Goal: Information Seeking & Learning: Learn about a topic

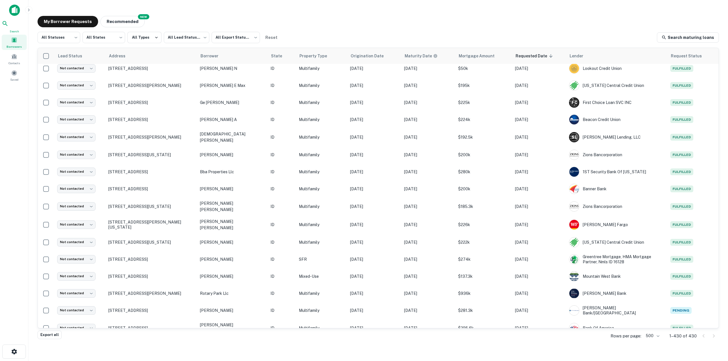
click at [9, 26] on icon at bounding box center [5, 23] width 7 height 7
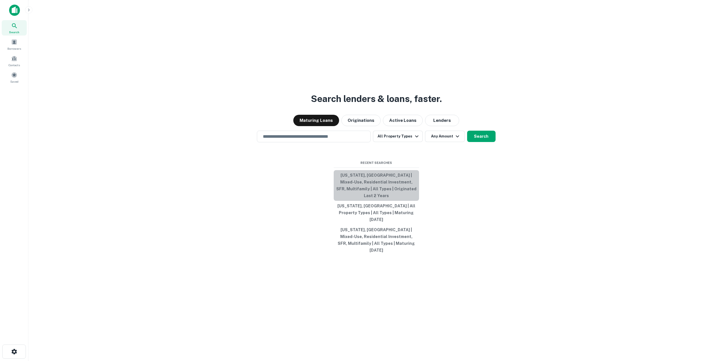
click at [399, 198] on button "[US_STATE], [GEOGRAPHIC_DATA] | Mixed-Use, Residential Investment, SFR, Multifa…" at bounding box center [375, 185] width 85 height 31
type input "**********"
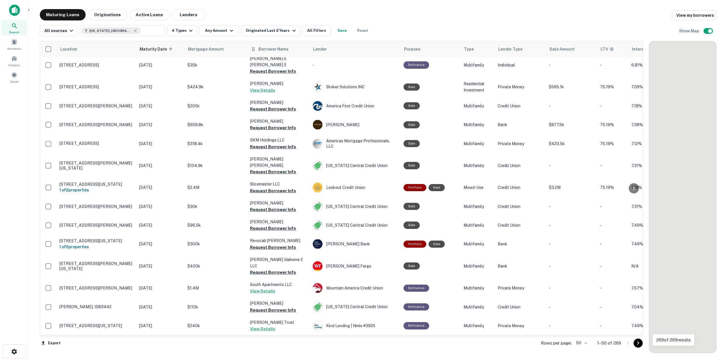
scroll to position [712, 0]
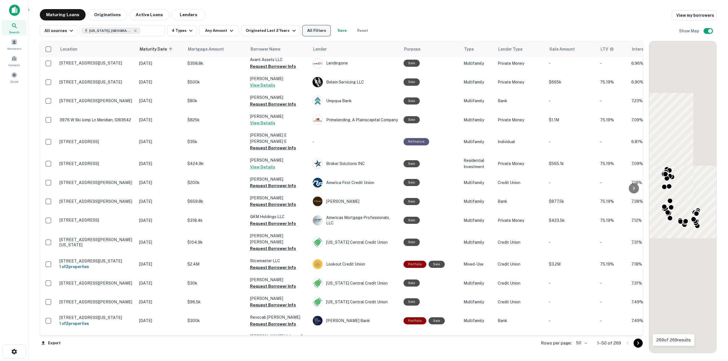
click at [319, 32] on button "All Filters" at bounding box center [316, 30] width 28 height 11
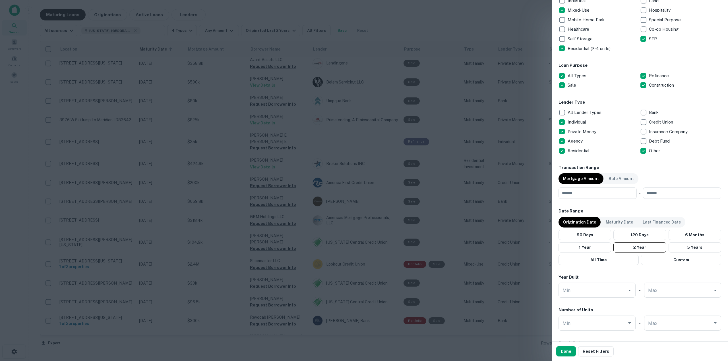
scroll to position [199, 0]
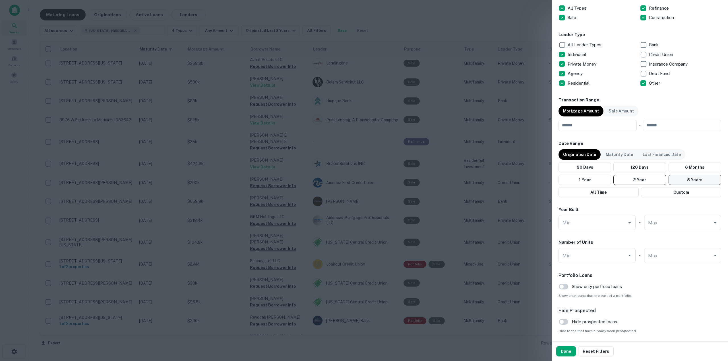
click at [684, 181] on button "5 Years" at bounding box center [694, 180] width 53 height 10
click at [695, 181] on button "5 Years" at bounding box center [694, 180] width 53 height 10
click at [567, 352] on button "Done" at bounding box center [566, 352] width 20 height 10
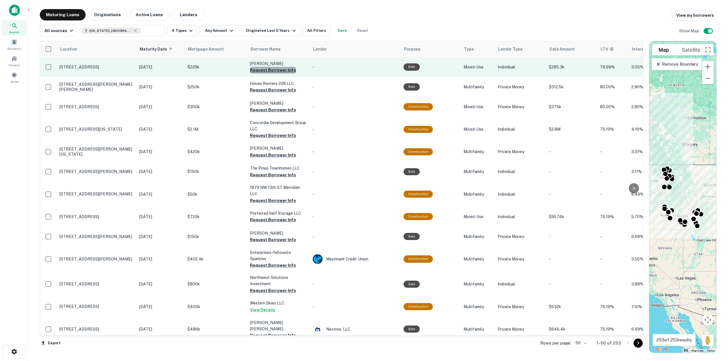
click at [273, 70] on button "Request Borrower Info" at bounding box center [273, 70] width 46 height 7
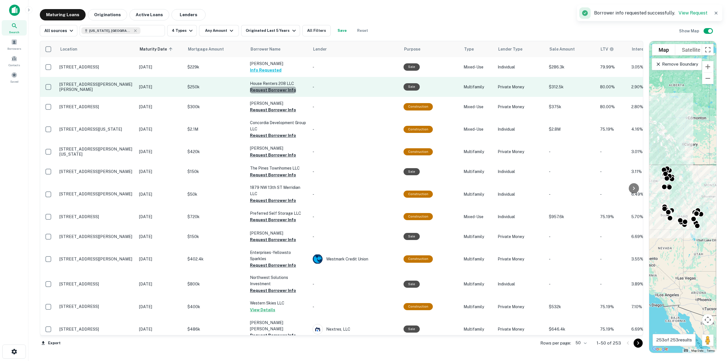
click at [275, 91] on button "Request Borrower Info" at bounding box center [273, 90] width 46 height 7
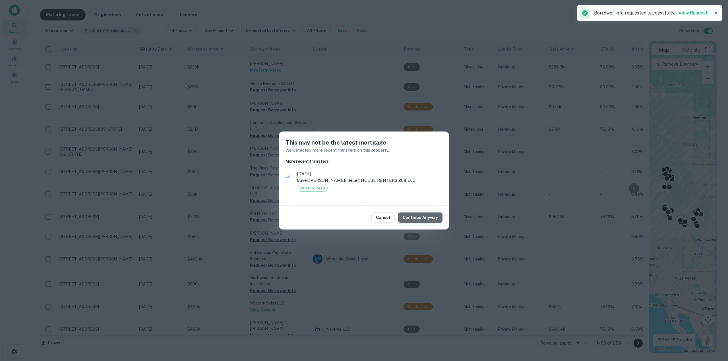
click at [429, 213] on button "Continue Anyway" at bounding box center [420, 218] width 44 height 10
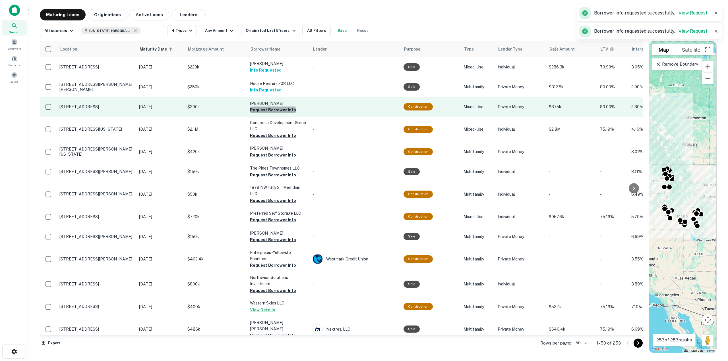
click at [287, 111] on button "Request Borrower Info" at bounding box center [273, 110] width 46 height 7
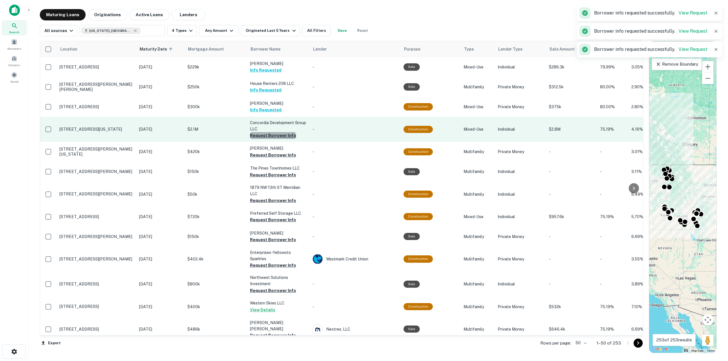
click at [292, 138] on button "Request Borrower Info" at bounding box center [273, 135] width 46 height 7
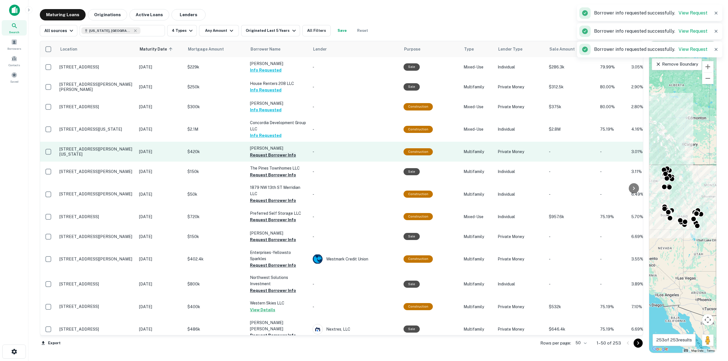
click at [286, 154] on button "Request Borrower Info" at bounding box center [273, 155] width 46 height 7
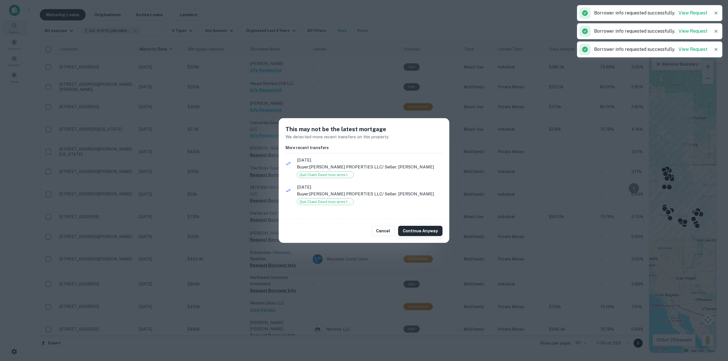
click at [435, 230] on button "Continue Anyway" at bounding box center [420, 231] width 44 height 10
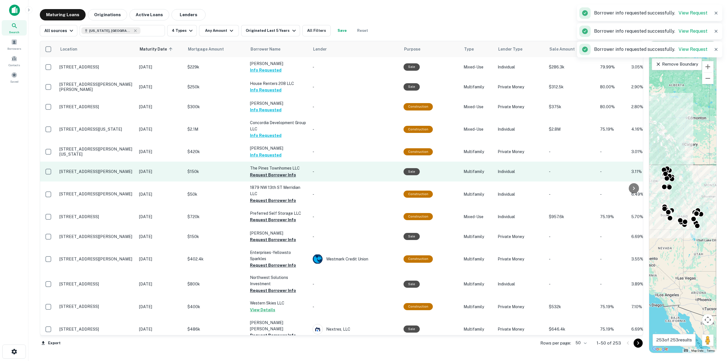
click at [283, 176] on button "Request Borrower Info" at bounding box center [273, 175] width 46 height 7
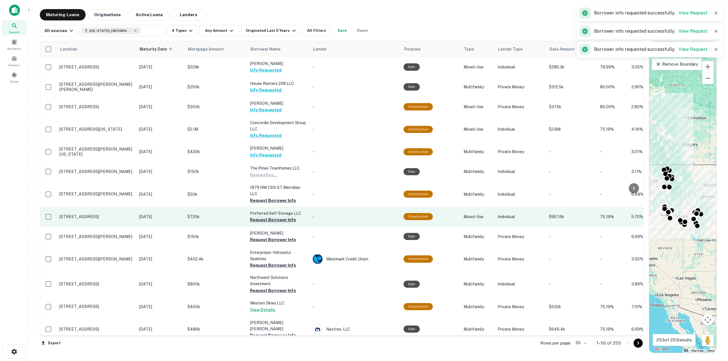
click at [283, 201] on button "Request Borrower Info" at bounding box center [273, 200] width 46 height 7
click at [285, 219] on button "Request Borrower Info" at bounding box center [273, 220] width 46 height 7
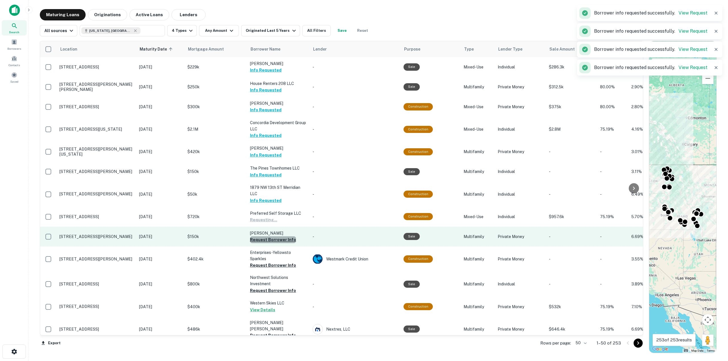
click at [290, 242] on button "Request Borrower Info" at bounding box center [273, 240] width 46 height 7
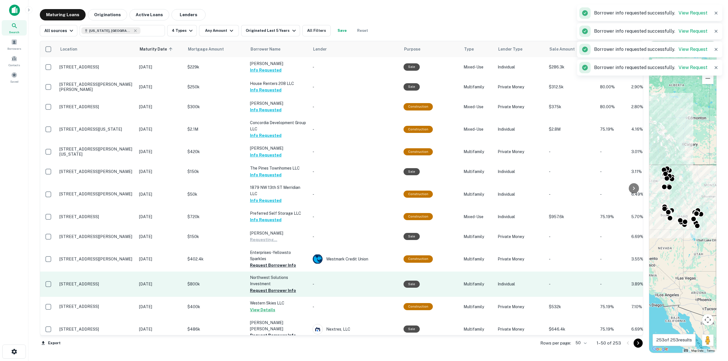
click at [284, 266] on button "Request Borrower Info" at bounding box center [273, 265] width 46 height 7
click at [280, 289] on button "Request Borrower Info" at bounding box center [273, 290] width 46 height 7
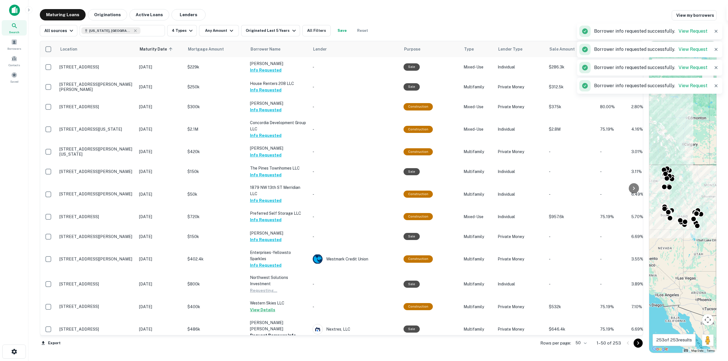
scroll to position [85, 0]
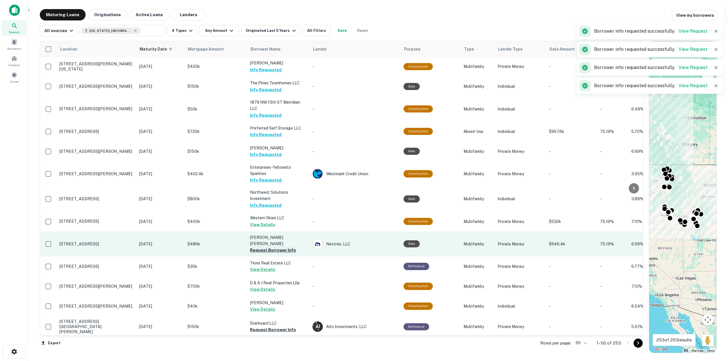
click at [283, 247] on button "Request Borrower Info" at bounding box center [273, 250] width 46 height 7
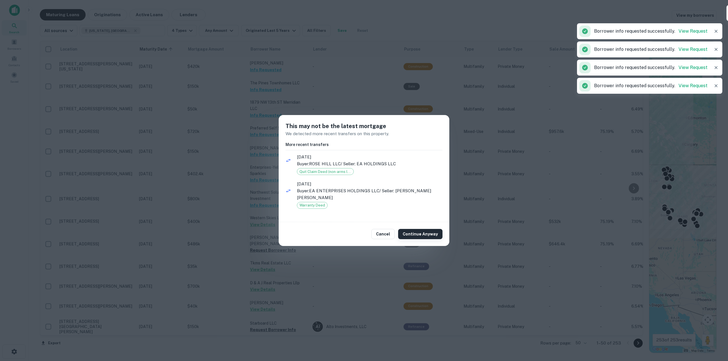
click at [409, 235] on button "Continue Anyway" at bounding box center [420, 234] width 44 height 10
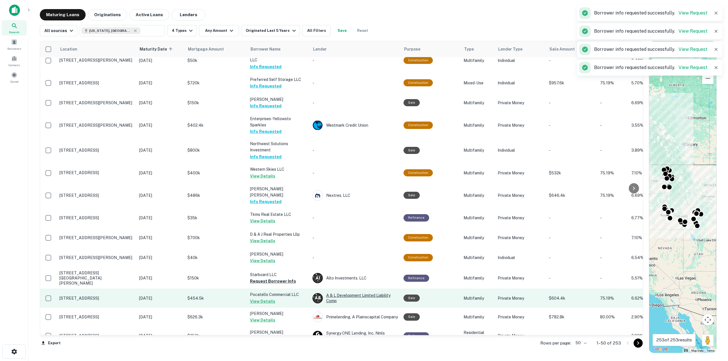
scroll to position [199, 0]
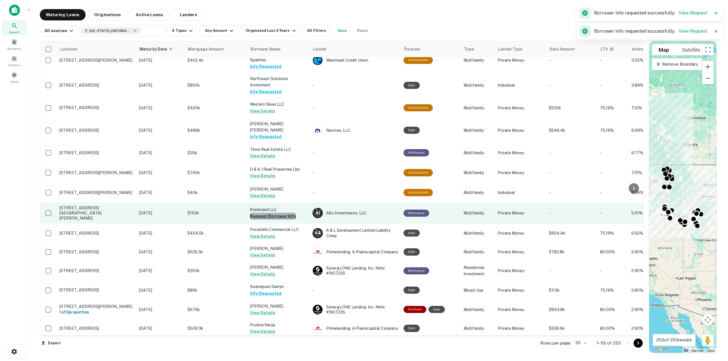
click at [275, 213] on button "Request Borrower Info" at bounding box center [273, 216] width 46 height 7
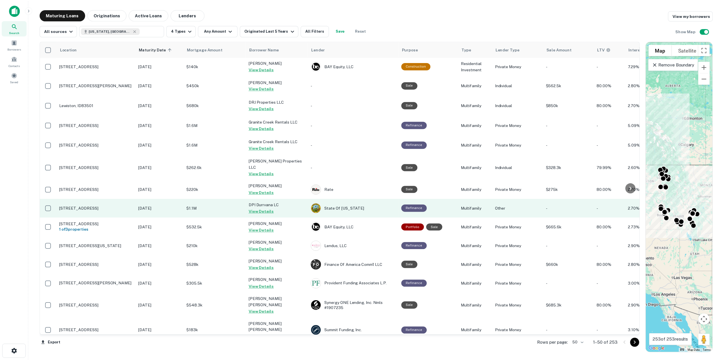
scroll to position [718, 0]
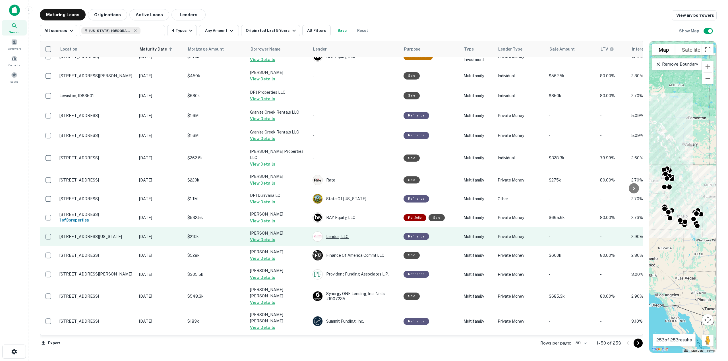
click at [342, 232] on div "Lendus, LLC" at bounding box center [354, 237] width 85 height 10
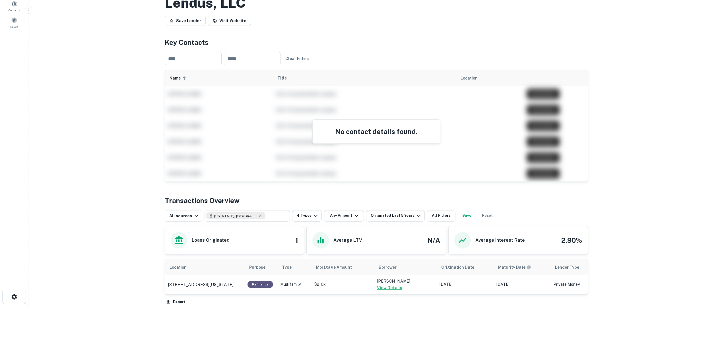
scroll to position [55, 0]
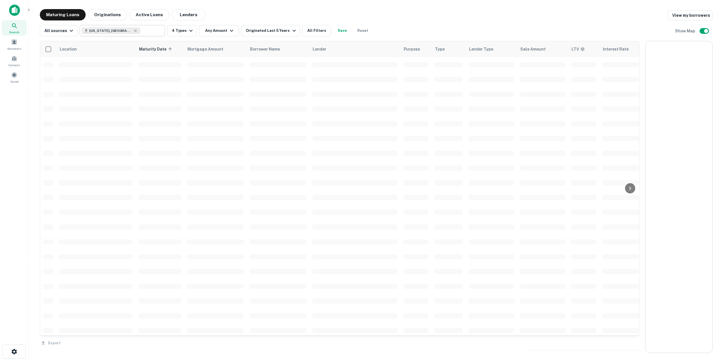
click at [140, 33] on input "text" at bounding box center [151, 31] width 22 height 8
click at [140, 32] on input "text" at bounding box center [151, 31] width 22 height 8
type input "**********"
click at [109, 30] on input "**********" at bounding box center [117, 31] width 72 height 8
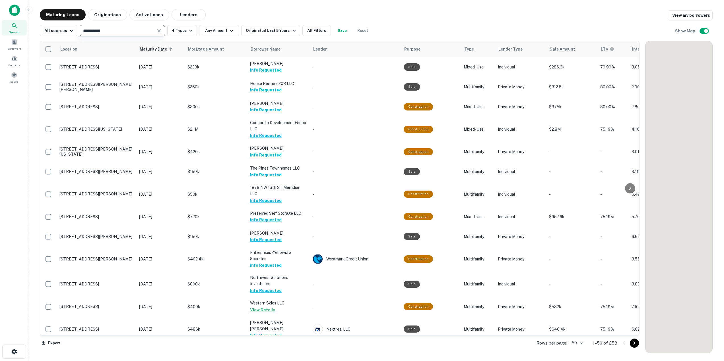
click at [109, 30] on input "**********" at bounding box center [117, 31] width 72 height 8
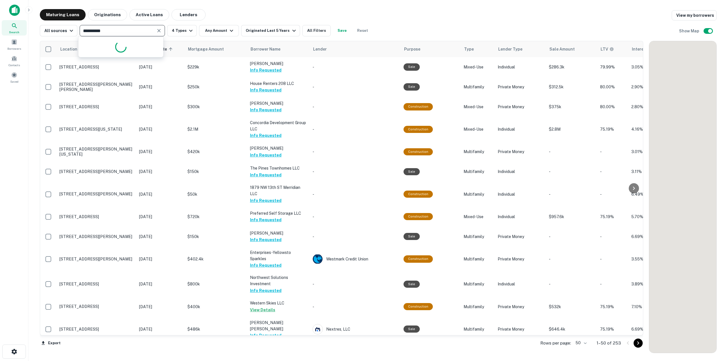
scroll to position [718, 0]
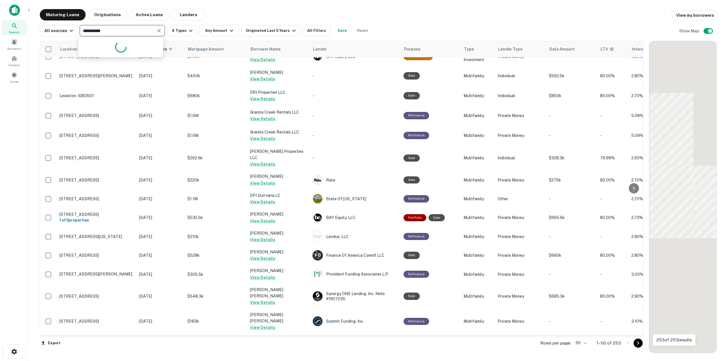
click at [159, 31] on icon "Clear" at bounding box center [159, 31] width 6 height 6
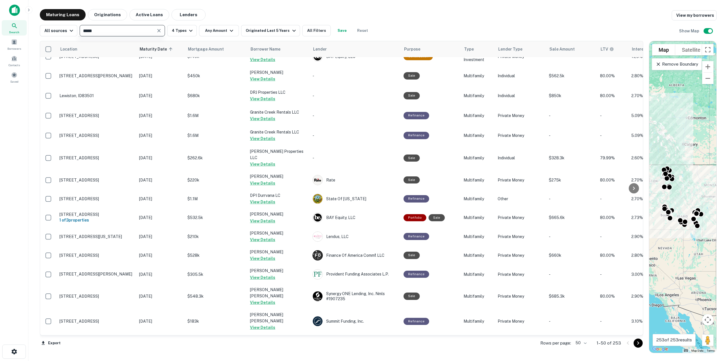
type input "******"
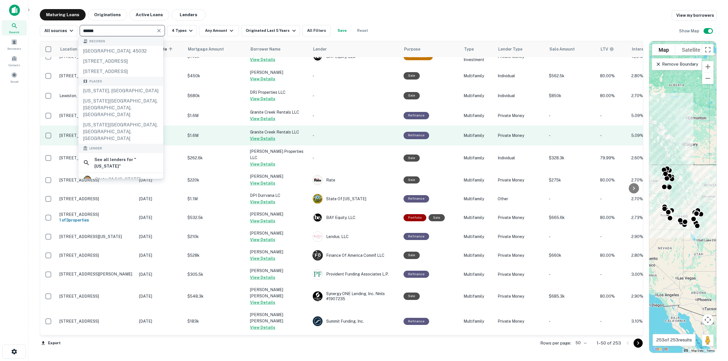
click at [121, 96] on div "Oregon, USA" at bounding box center [120, 91] width 85 height 10
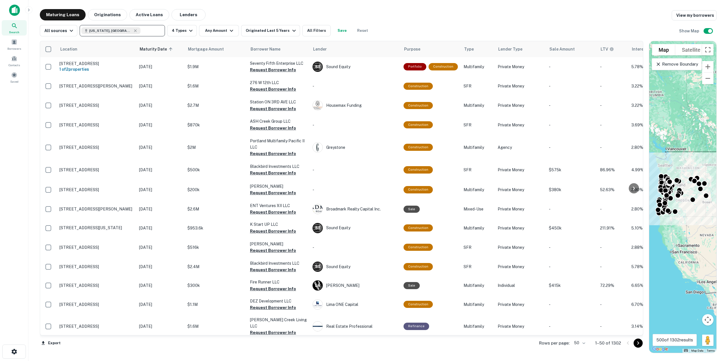
click at [312, 37] on div "Location Maturity Date sorted ascending Mortgage Amount Borrower Name Lender Pu…" at bounding box center [378, 194] width 677 height 317
click at [312, 32] on button "All Filters" at bounding box center [316, 30] width 28 height 11
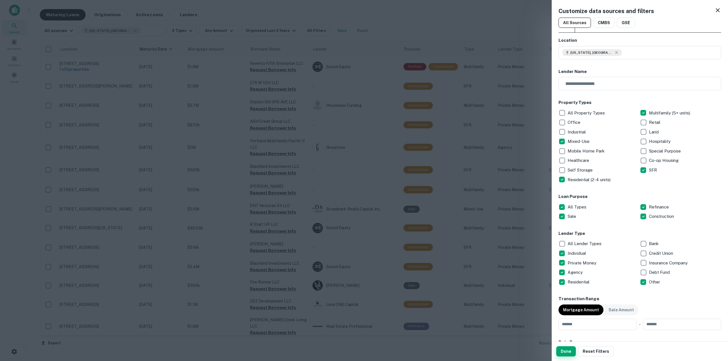
click at [563, 350] on button "Done" at bounding box center [566, 352] width 20 height 10
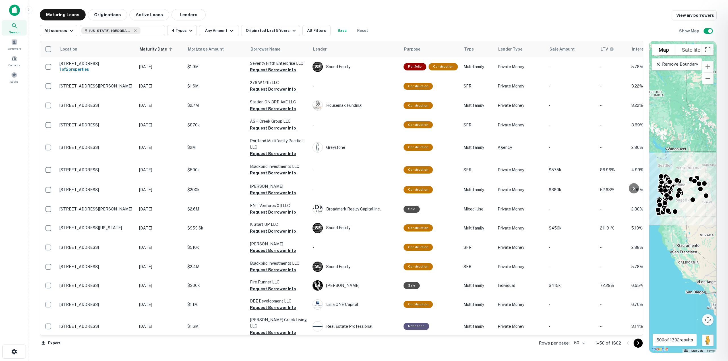
drag, startPoint x: 641, startPoint y: 265, endPoint x: 577, endPoint y: 229, distance: 72.8
click at [639, 230] on div at bounding box center [364, 180] width 728 height 361
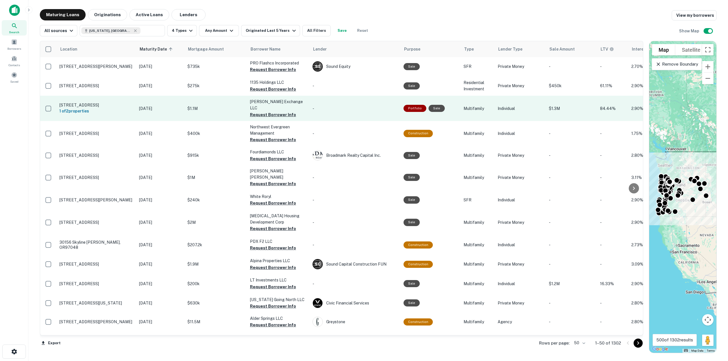
click at [286, 113] on td "Holbrook Exchange LLC Request Borrower Info" at bounding box center [278, 108] width 63 height 25
click at [267, 111] on button "Request Borrower Info" at bounding box center [273, 114] width 46 height 7
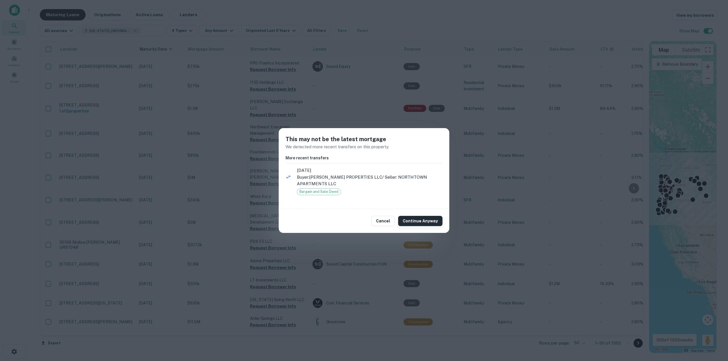
click at [420, 221] on button "Continue Anyway" at bounding box center [420, 221] width 44 height 10
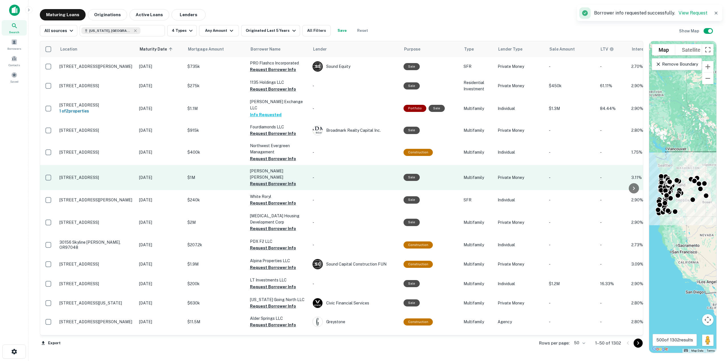
click at [289, 181] on button "Request Borrower Info" at bounding box center [273, 184] width 46 height 7
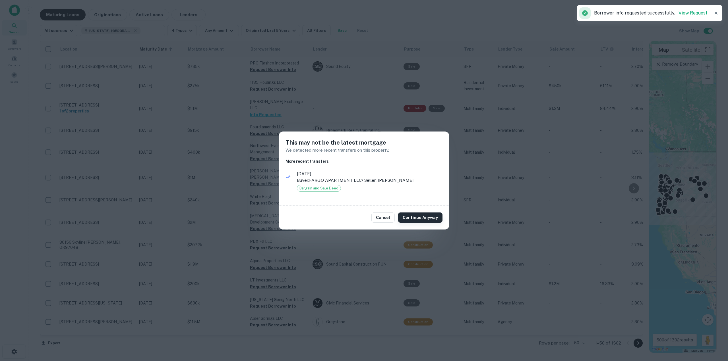
click at [434, 217] on button "Continue Anyway" at bounding box center [420, 218] width 44 height 10
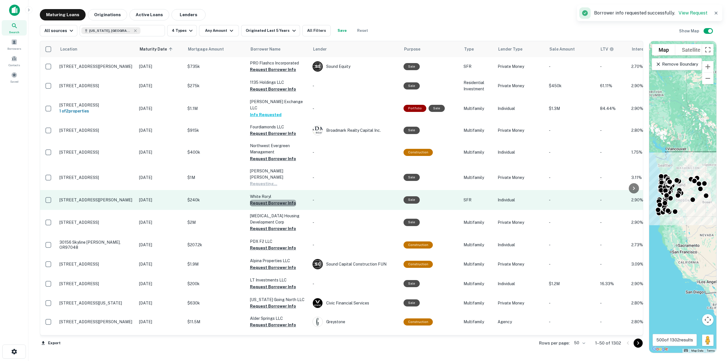
click at [283, 200] on button "Request Borrower Info" at bounding box center [273, 203] width 46 height 7
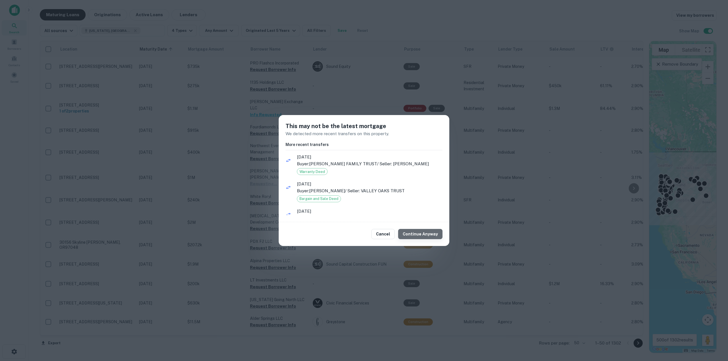
click at [429, 235] on button "Continue Anyway" at bounding box center [420, 234] width 44 height 10
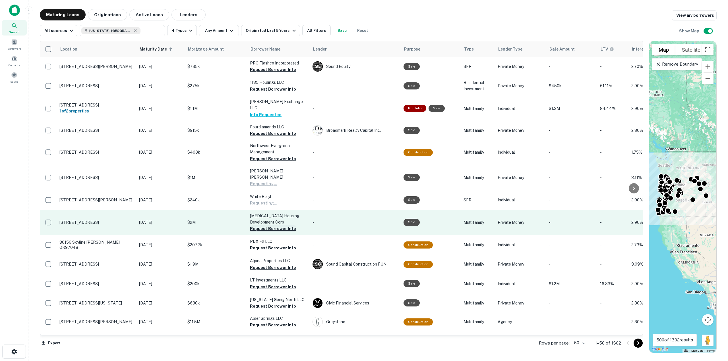
click at [283, 225] on button "Request Borrower Info" at bounding box center [273, 228] width 46 height 7
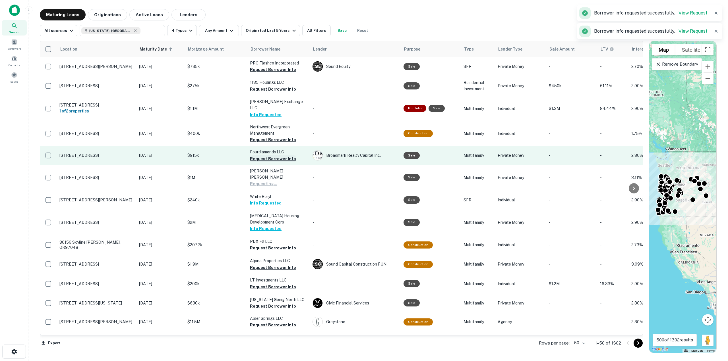
click at [271, 156] on button "Request Borrower Info" at bounding box center [273, 159] width 46 height 7
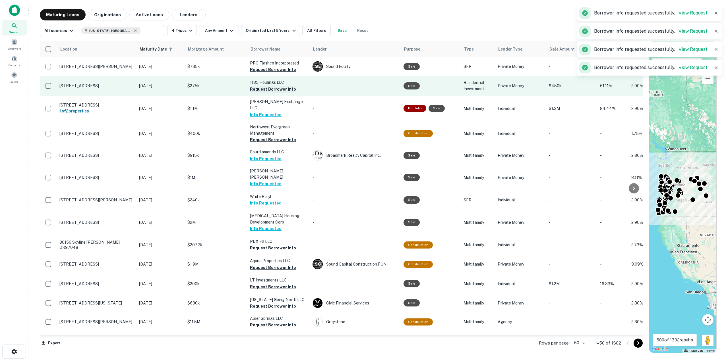
click at [275, 88] on button "Request Borrower Info" at bounding box center [273, 89] width 46 height 7
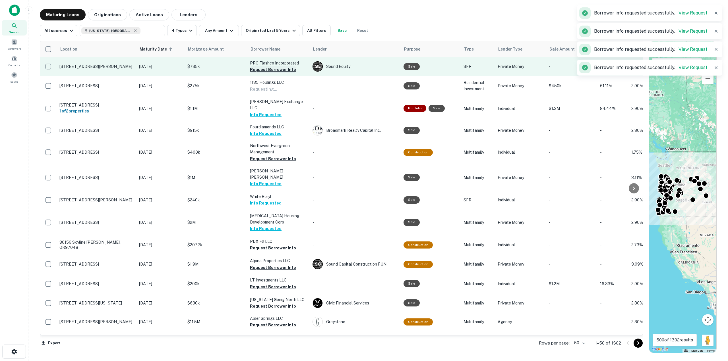
click at [272, 69] on button "Request Borrower Info" at bounding box center [273, 69] width 46 height 7
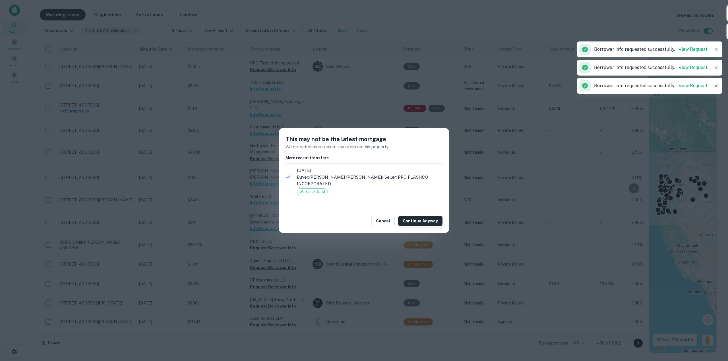
click at [438, 216] on button "Continue Anyway" at bounding box center [420, 221] width 44 height 10
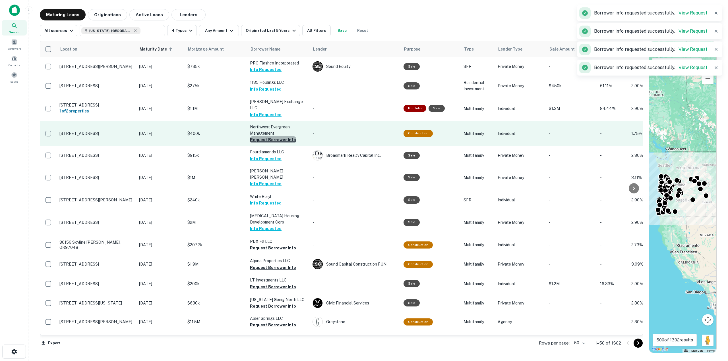
click at [283, 136] on button "Request Borrower Info" at bounding box center [273, 139] width 46 height 7
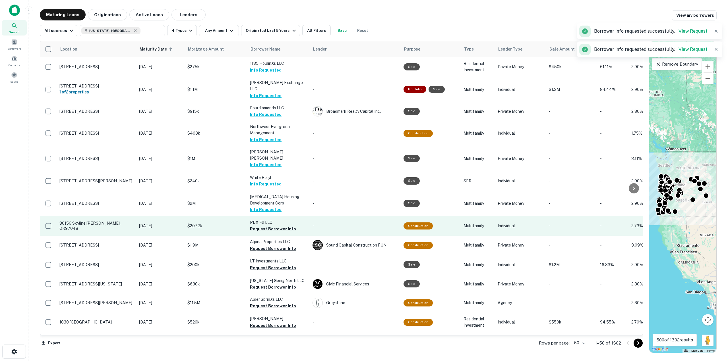
scroll to position [28, 0]
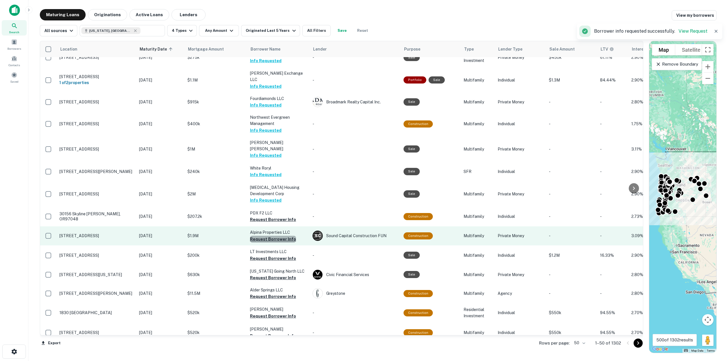
click at [282, 236] on button "Request Borrower Info" at bounding box center [273, 239] width 46 height 7
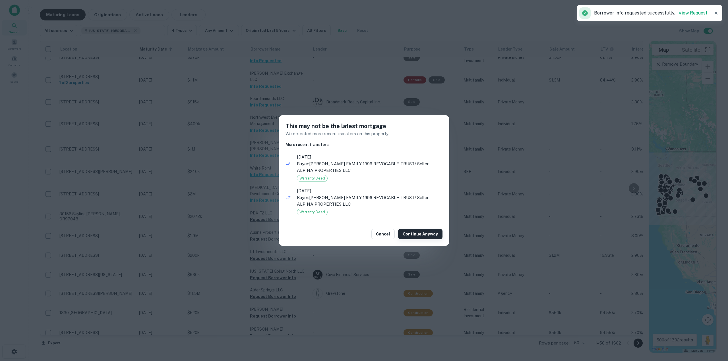
click at [415, 236] on button "Continue Anyway" at bounding box center [420, 234] width 44 height 10
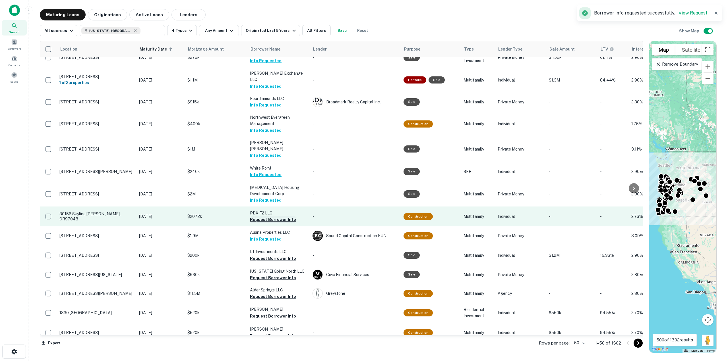
click at [280, 216] on button "Request Borrower Info" at bounding box center [273, 219] width 46 height 7
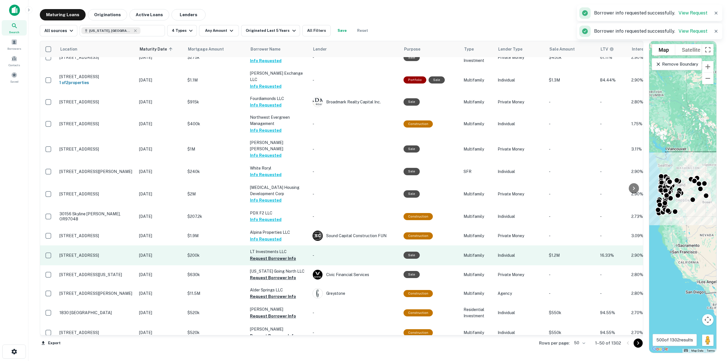
click at [282, 255] on button "Request Borrower Info" at bounding box center [273, 258] width 46 height 7
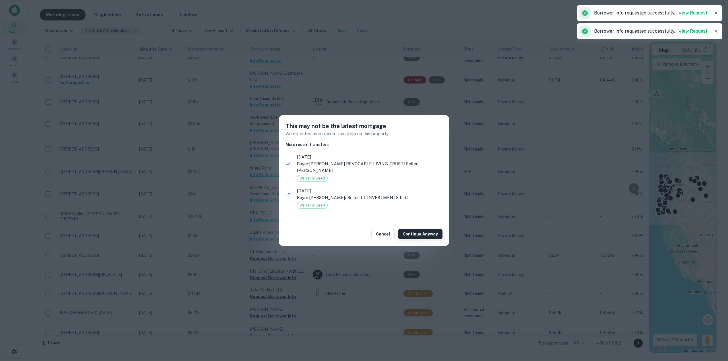
click at [424, 231] on button "Continue Anyway" at bounding box center [420, 234] width 44 height 10
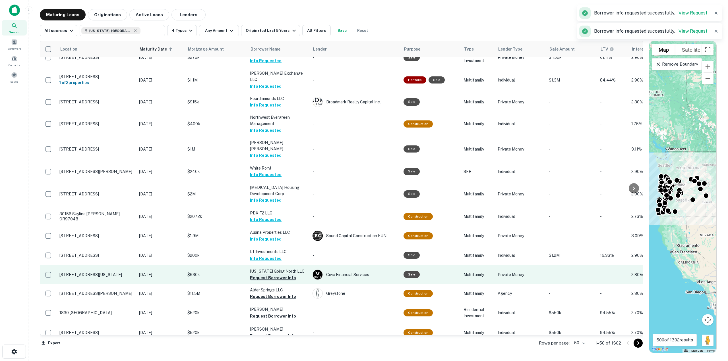
click at [282, 275] on button "Request Borrower Info" at bounding box center [273, 278] width 46 height 7
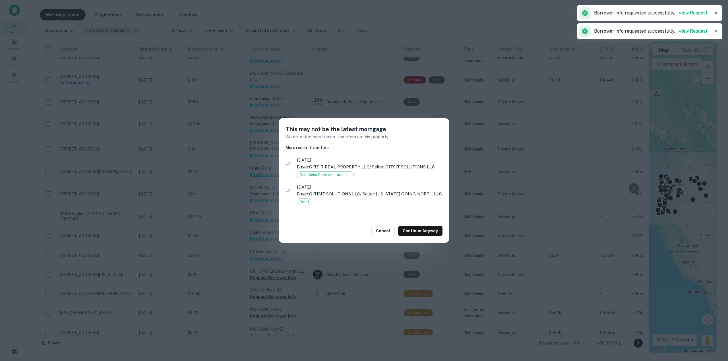
click at [416, 235] on button "Continue Anyway" at bounding box center [420, 231] width 44 height 10
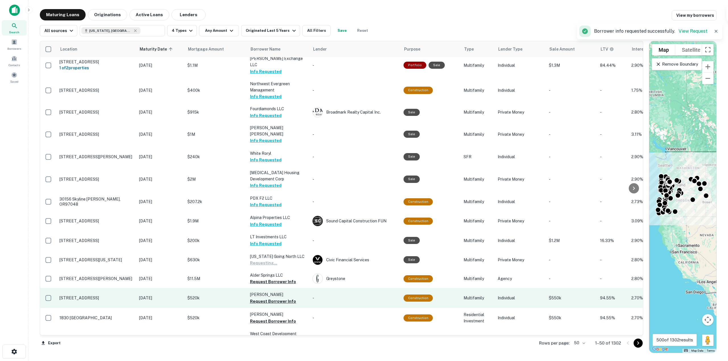
scroll to position [57, 0]
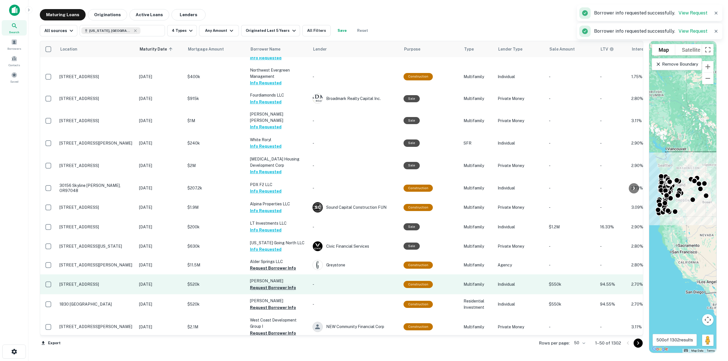
click at [280, 285] on button "Request Borrower Info" at bounding box center [273, 288] width 46 height 7
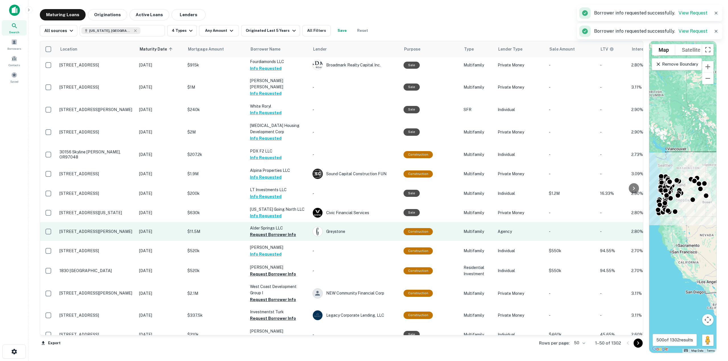
scroll to position [114, 0]
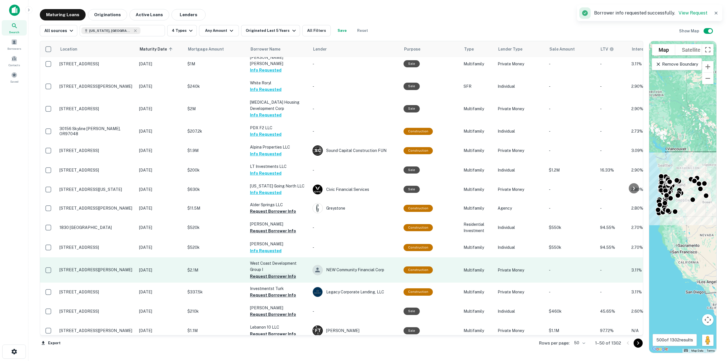
click at [277, 273] on button "Request Borrower Info" at bounding box center [273, 276] width 46 height 7
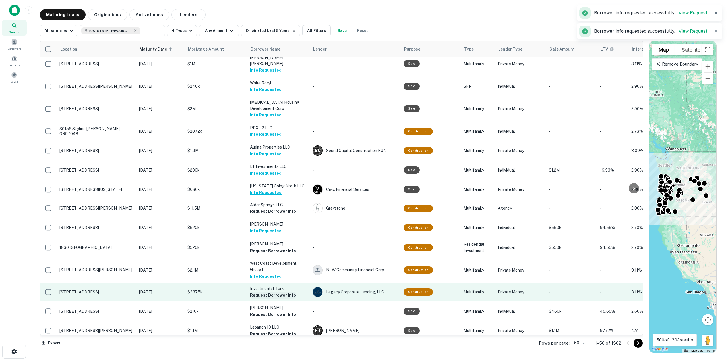
click at [270, 292] on button "Request Borrower Info" at bounding box center [273, 295] width 46 height 7
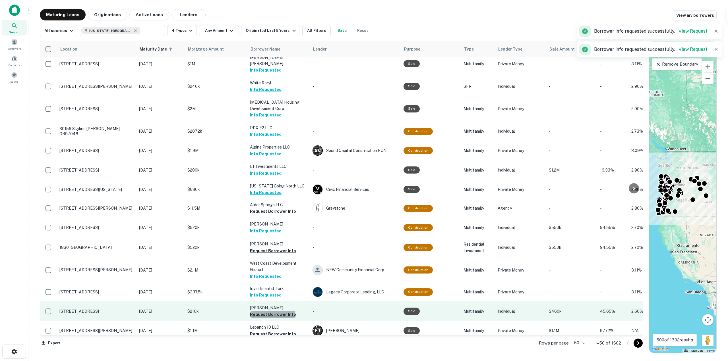
click at [272, 311] on button "Request Borrower Info" at bounding box center [273, 314] width 46 height 7
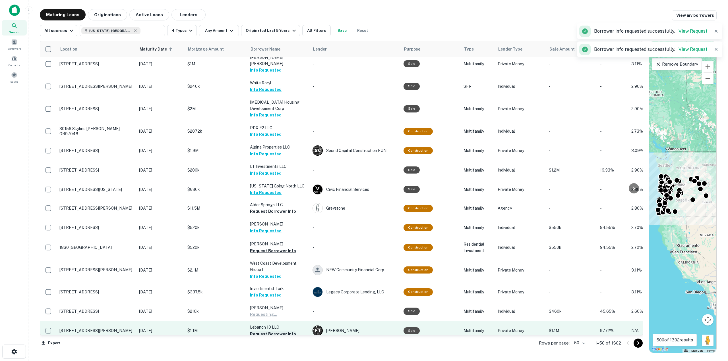
click at [276, 331] on button "Request Borrower Info" at bounding box center [273, 334] width 46 height 7
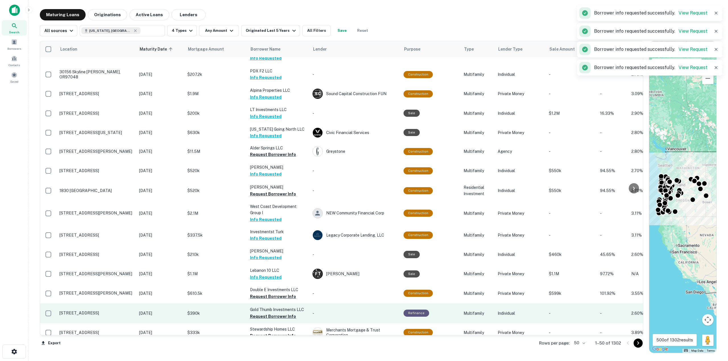
scroll to position [199, 0]
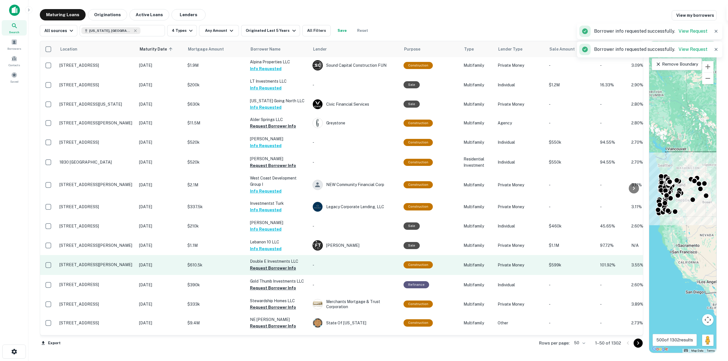
click at [284, 265] on button "Request Borrower Info" at bounding box center [273, 268] width 46 height 7
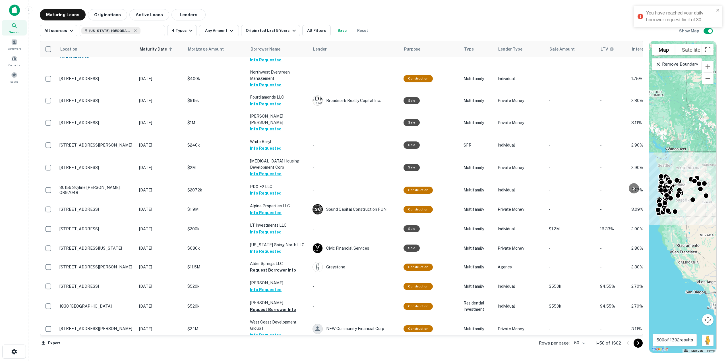
scroll to position [0, 0]
